Goal: Share content

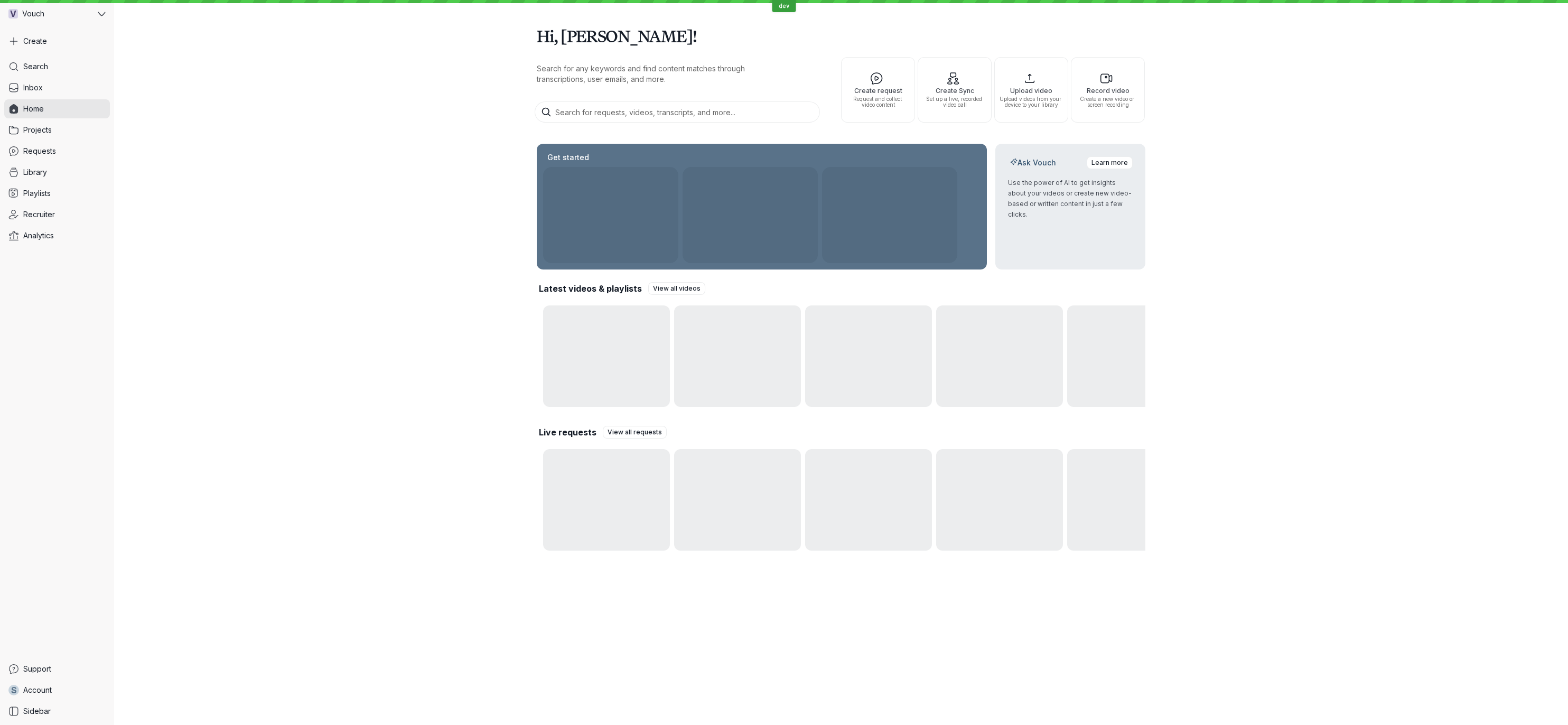
click at [334, 168] on div "Hi, [PERSON_NAME]! Search for any keywords and find content matches through tra…" at bounding box center [841, 285] width 1454 height 570
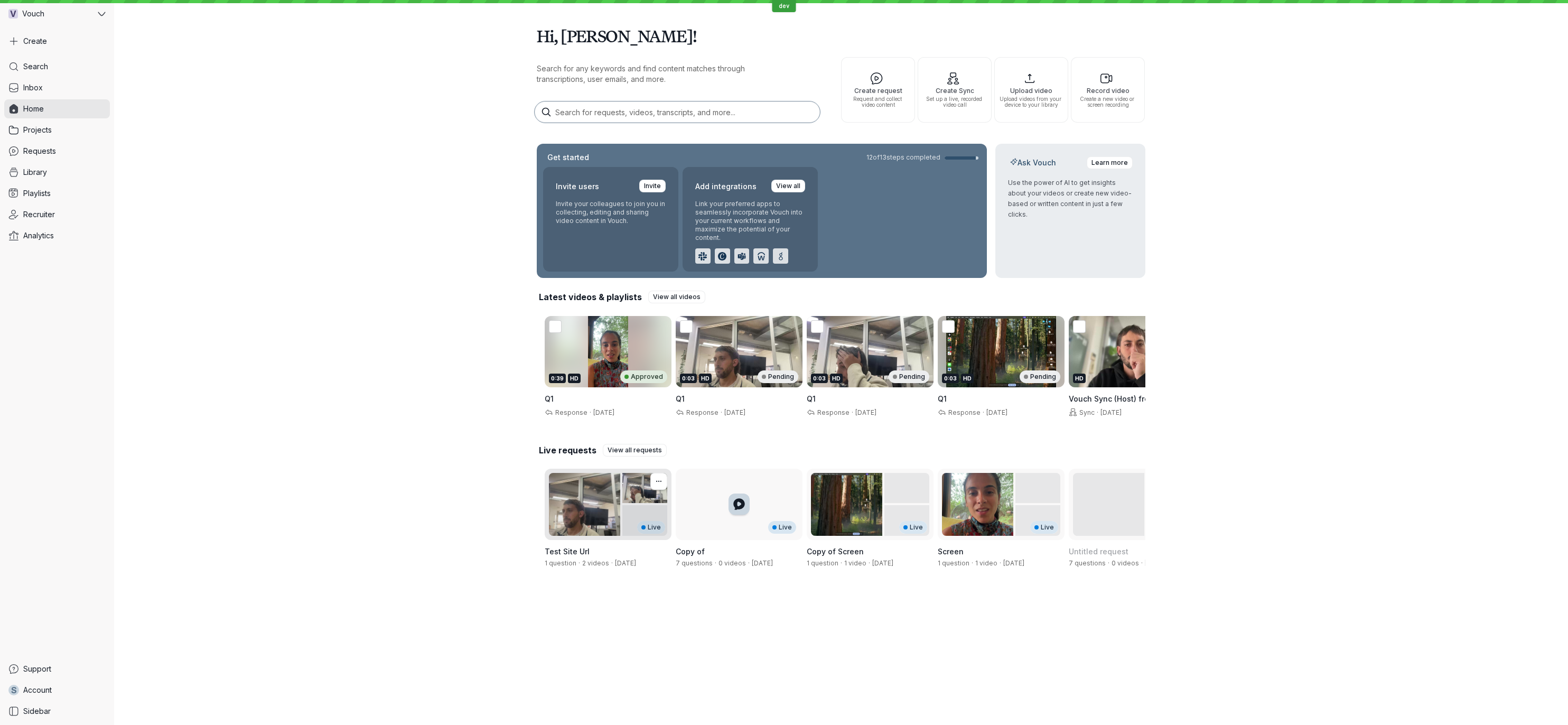
click at [586, 506] on div "Live" at bounding box center [608, 504] width 127 height 71
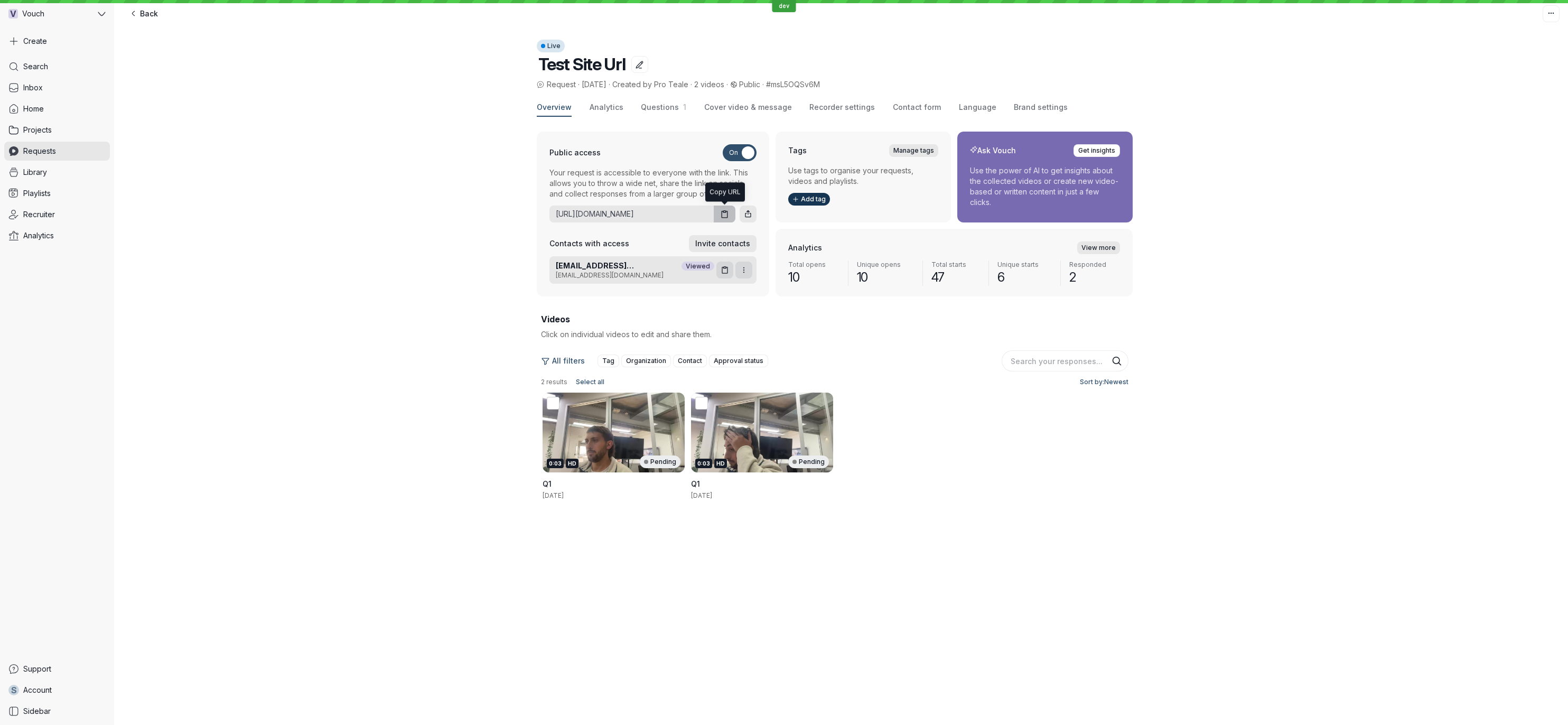
click at [729, 210] on icon "button" at bounding box center [724, 214] width 9 height 9
